Goal: Check status: Check status

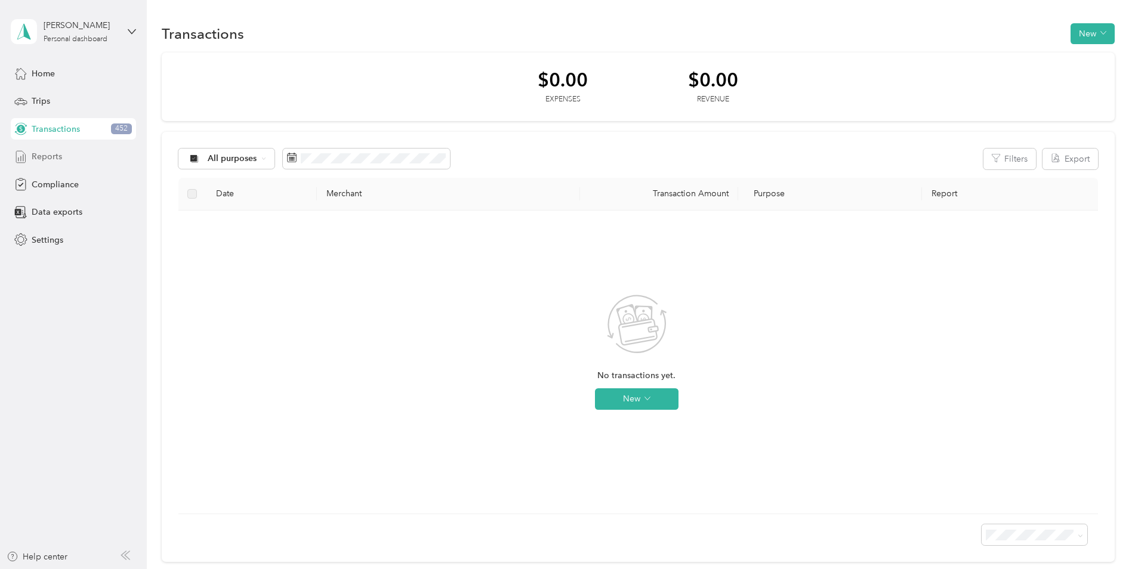
click at [50, 152] on span "Reports" at bounding box center [47, 156] width 30 height 13
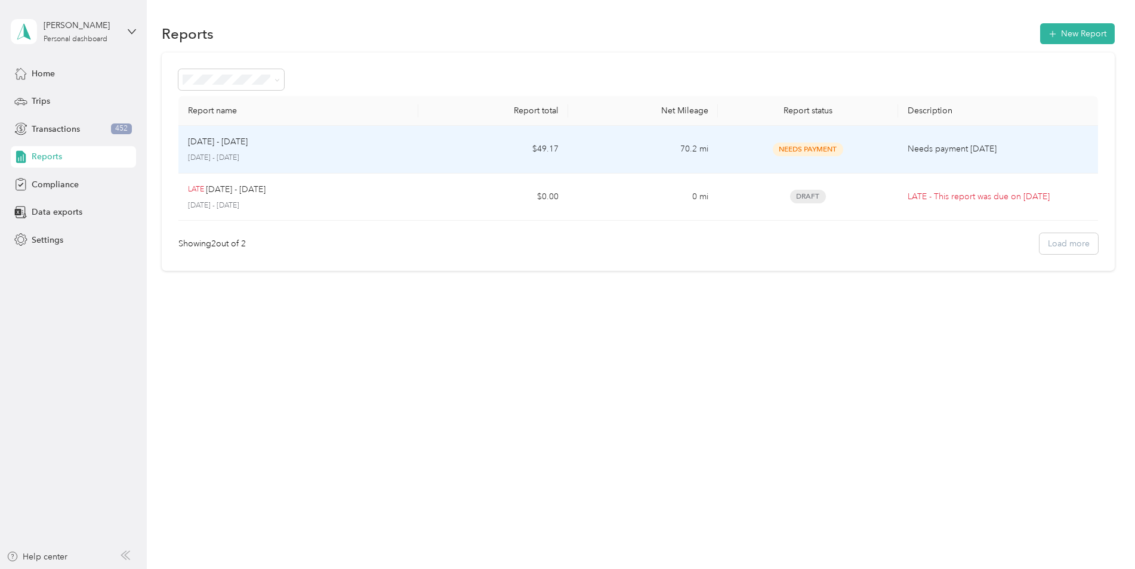
click at [829, 152] on span "Needs Payment" at bounding box center [807, 150] width 70 height 14
